Goal: Browse casually

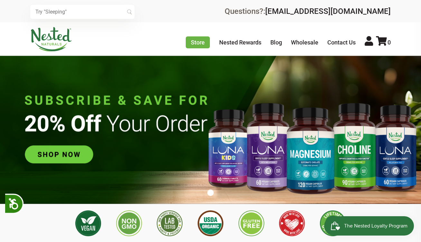
scroll to position [0, 339]
